Goal: Communication & Community: Connect with others

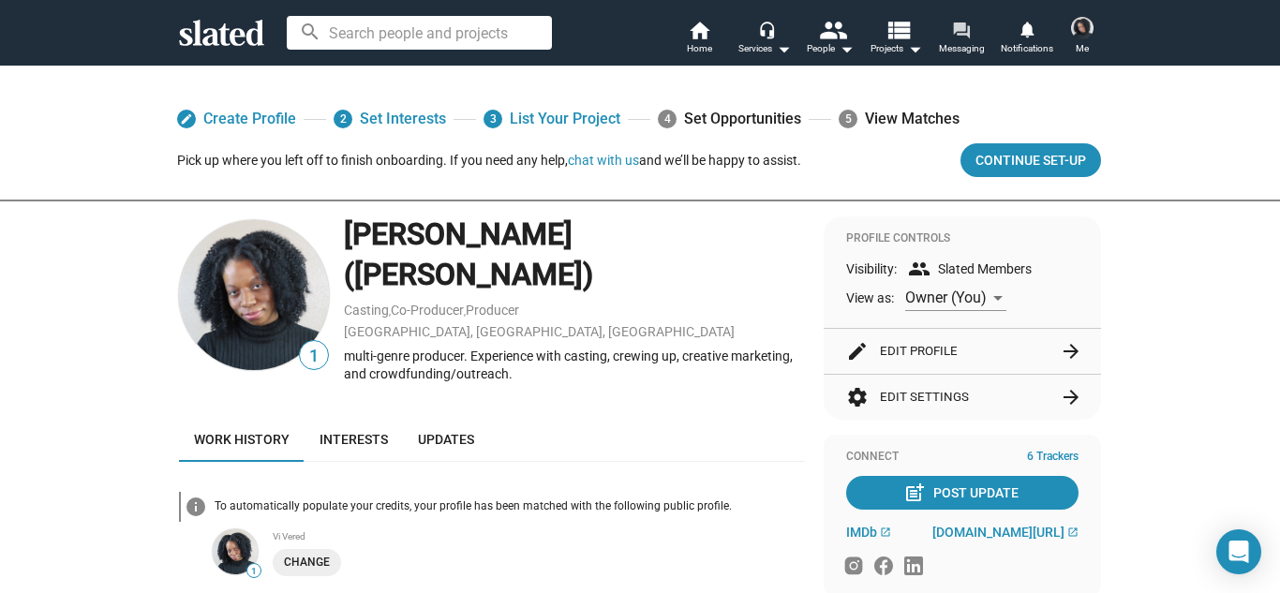
click at [968, 30] on mat-icon "forum" at bounding box center [961, 30] width 18 height 18
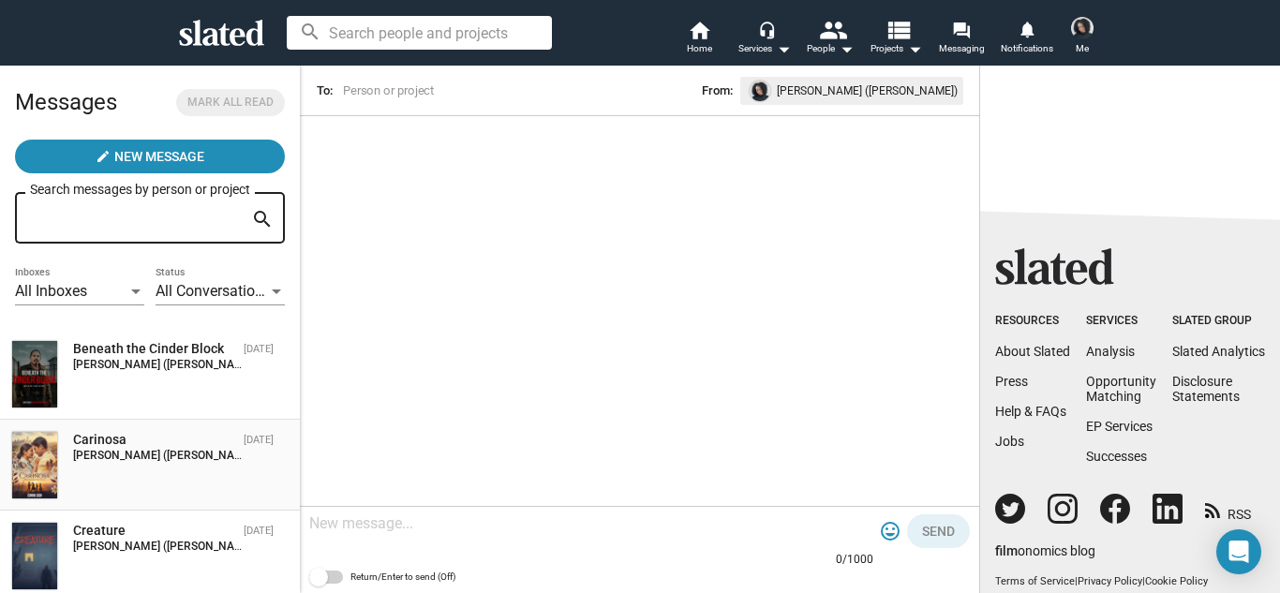
click at [115, 493] on div "Carinosa [DATE] [PERSON_NAME] ([PERSON_NAME]): Hello thanks for sharing your pr…" at bounding box center [149, 465] width 277 height 68
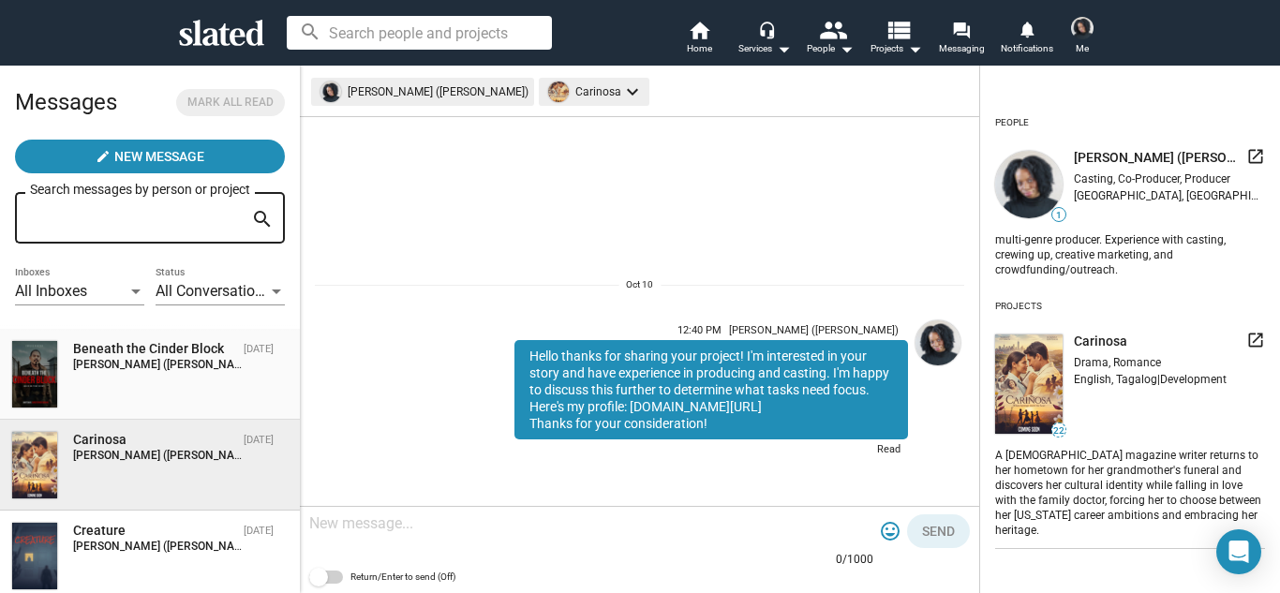
click at [176, 405] on div "Beneath the Cinder Block [DATE] [PERSON_NAME] ([PERSON_NAME]): Hello thanks for…" at bounding box center [149, 374] width 277 height 68
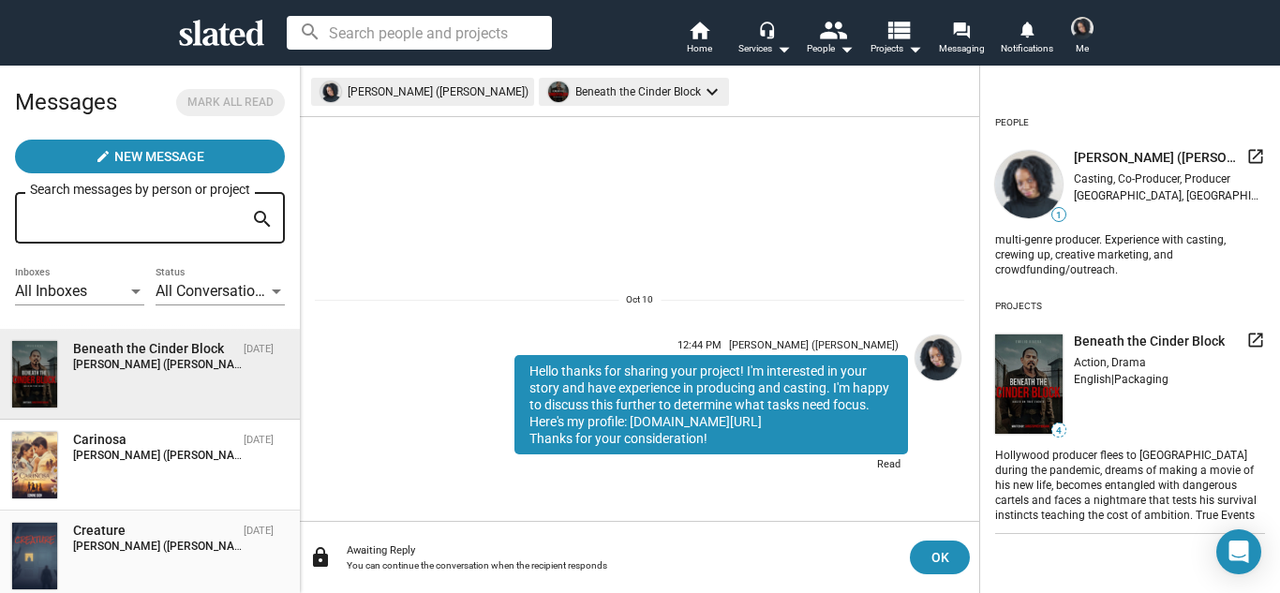
click at [166, 528] on div "Creature" at bounding box center [154, 531] width 163 height 18
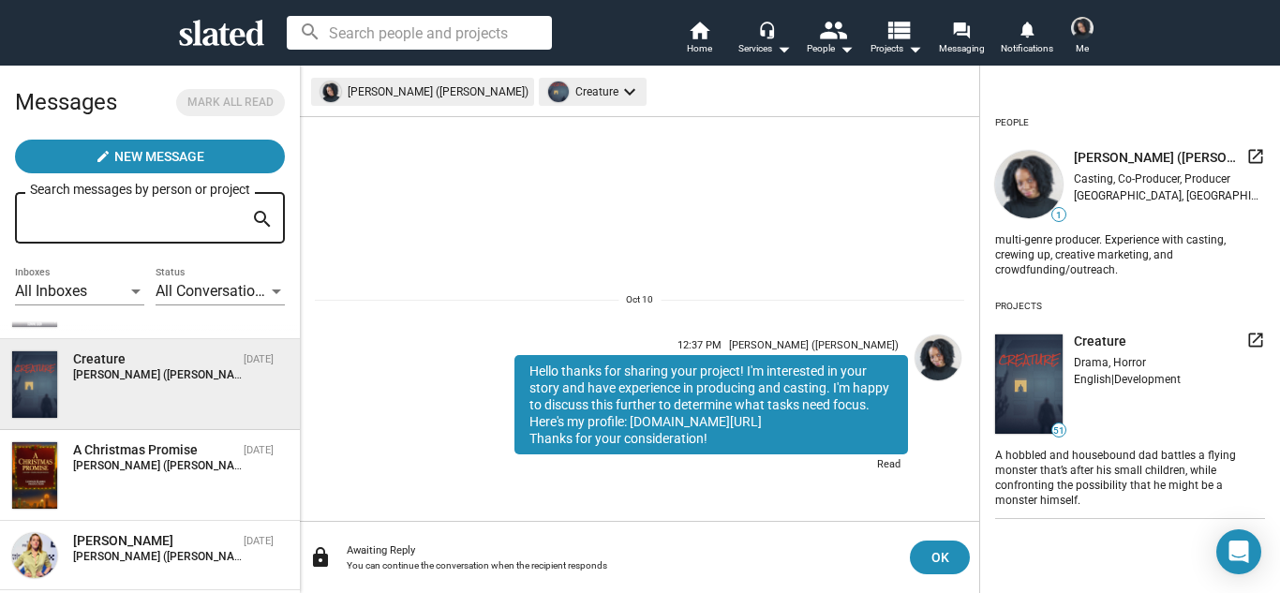
scroll to position [225, 0]
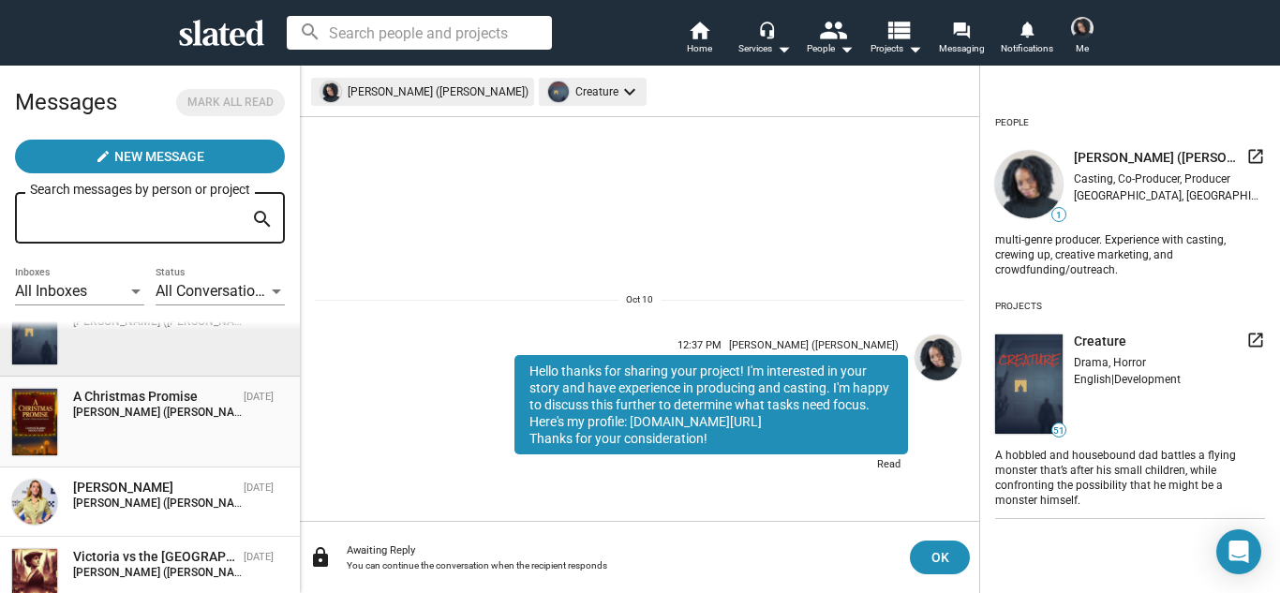
click at [193, 436] on div "A Christmas Promise [DATE] [PERSON_NAME] ([PERSON_NAME]): Hello [DATE], thank y…" at bounding box center [149, 422] width 277 height 68
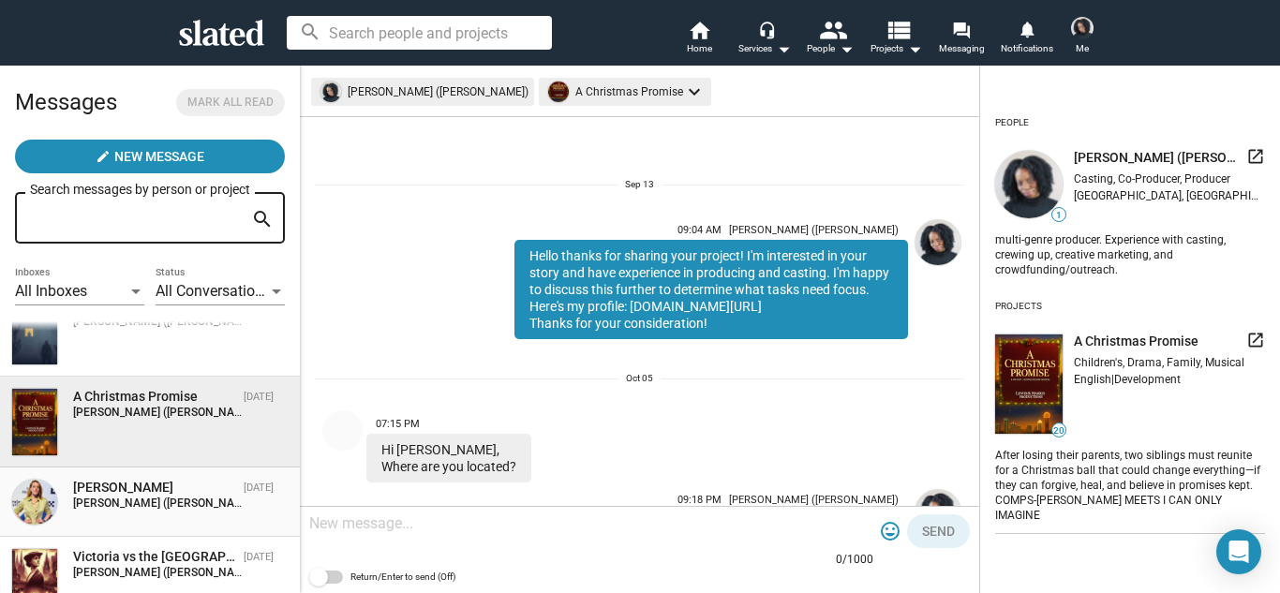
click at [181, 488] on div "[PERSON_NAME]" at bounding box center [154, 488] width 163 height 18
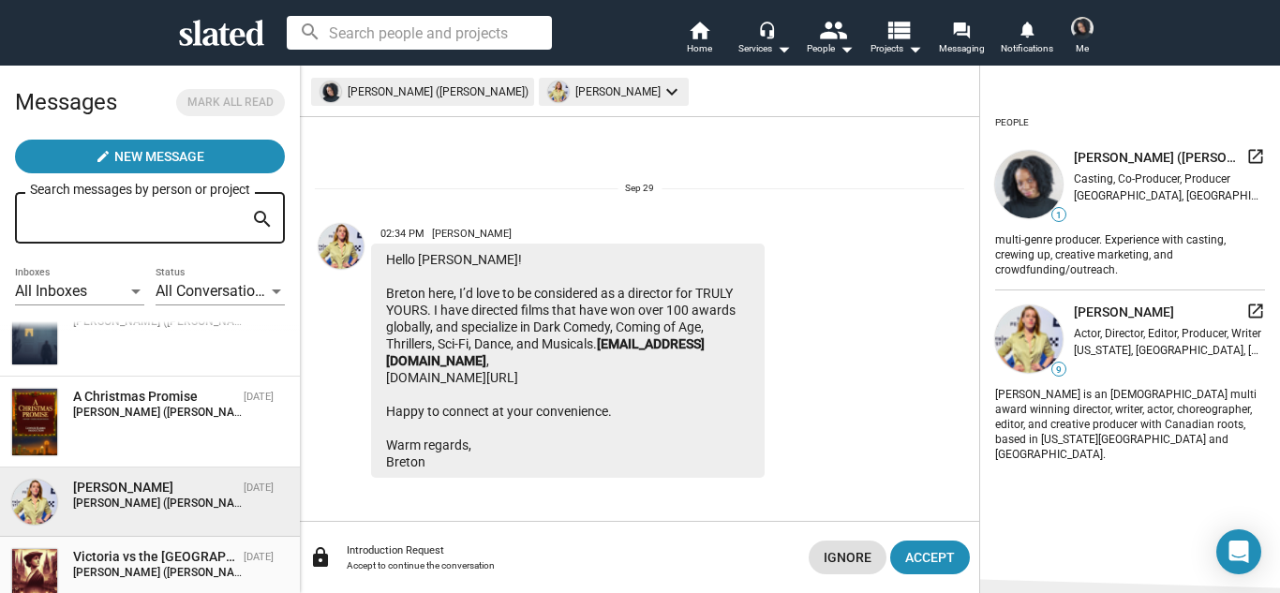
click at [127, 561] on div "Victoria vs the [GEOGRAPHIC_DATA]" at bounding box center [154, 557] width 163 height 18
